Goal: Use online tool/utility: Utilize a website feature to perform a specific function

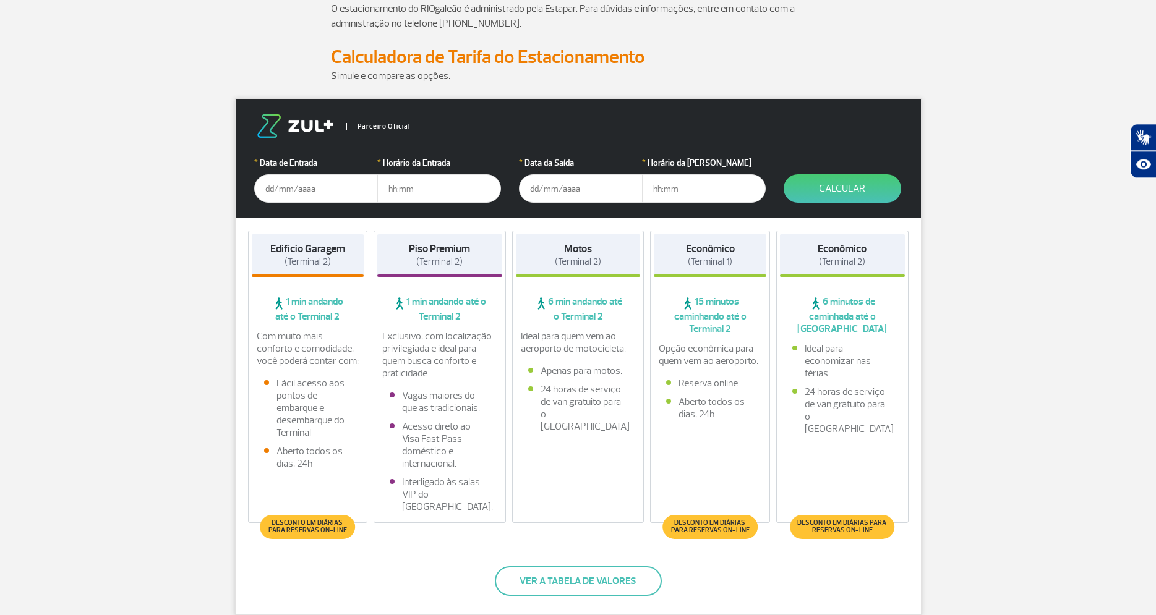
scroll to position [126, 0]
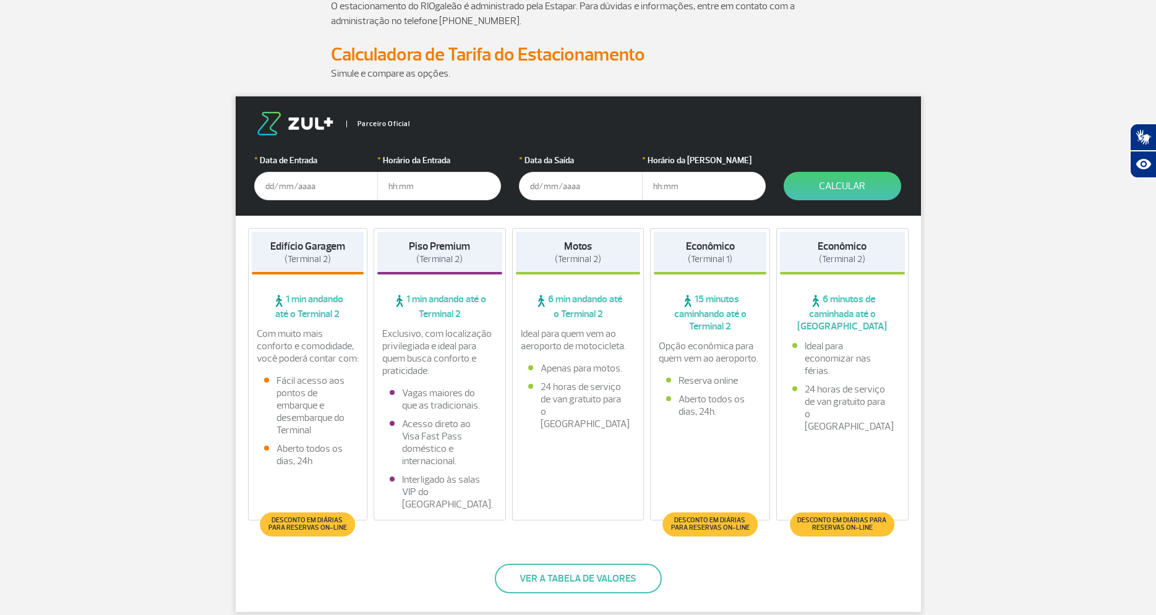
click at [301, 187] on input "text" at bounding box center [316, 186] width 124 height 28
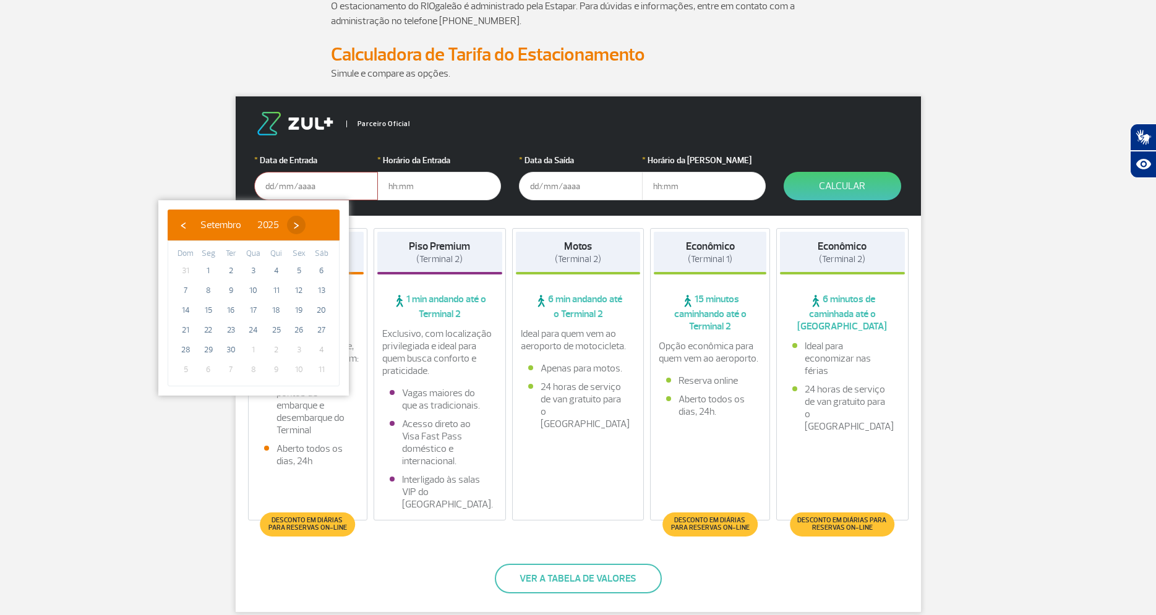
click at [306, 226] on span "›" at bounding box center [296, 225] width 19 height 19
click at [228, 312] on span "14" at bounding box center [231, 311] width 20 height 20
type input "[DATE]"
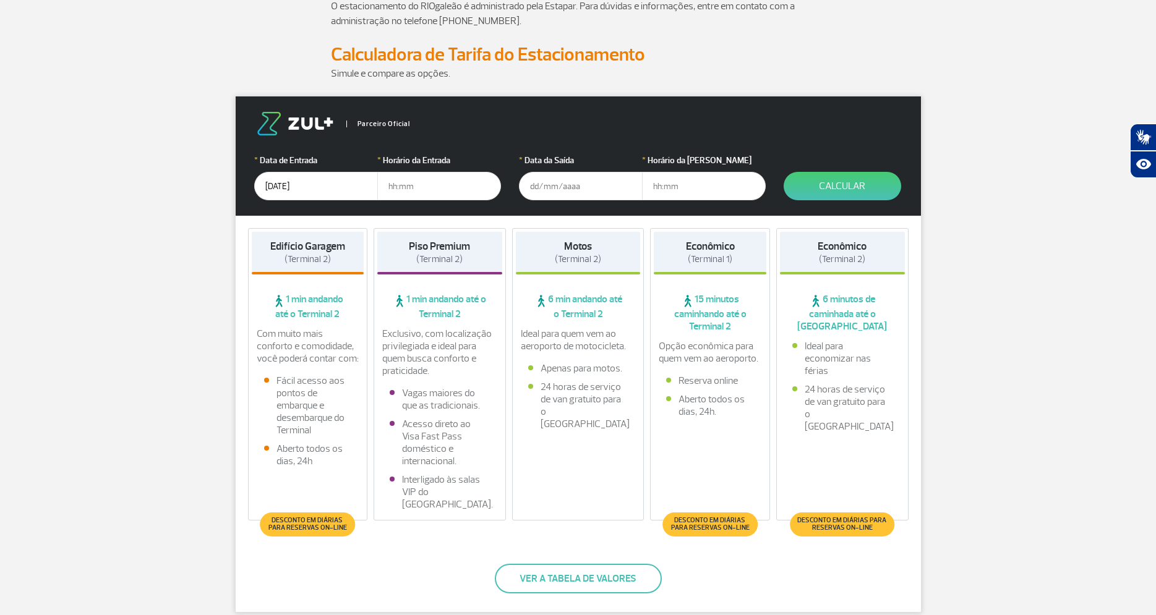
click at [422, 188] on input "text" at bounding box center [439, 186] width 124 height 28
type input "05:20"
type input "[DATE]"
type input "13:00"
click at [840, 184] on button "Calcular" at bounding box center [843, 186] width 118 height 28
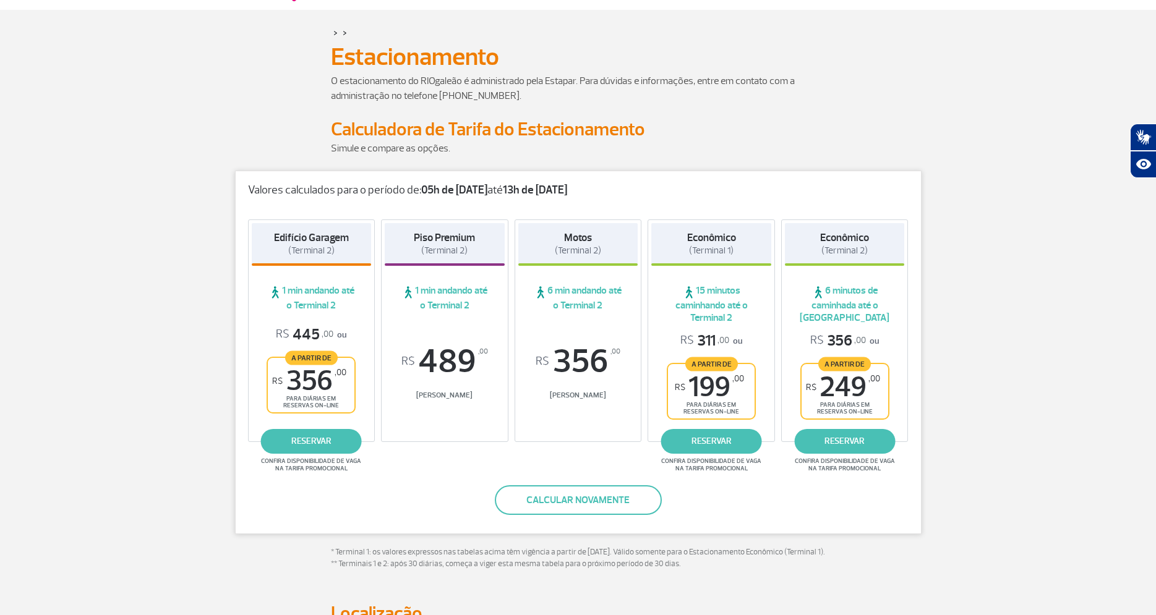
scroll to position [0, 0]
